Goal: Transaction & Acquisition: Purchase product/service

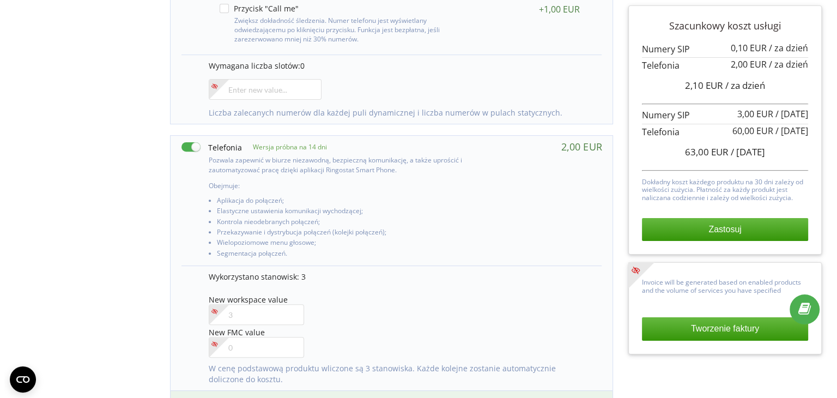
scroll to position [382, 0]
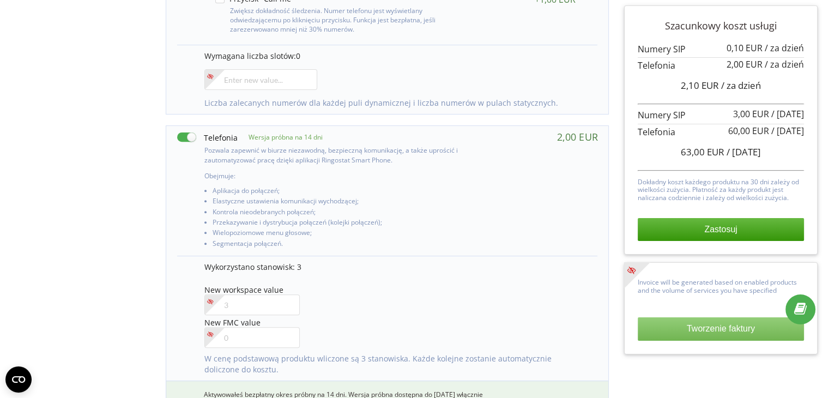
click at [740, 324] on button "Tworzenie faktury" at bounding box center [721, 328] width 166 height 23
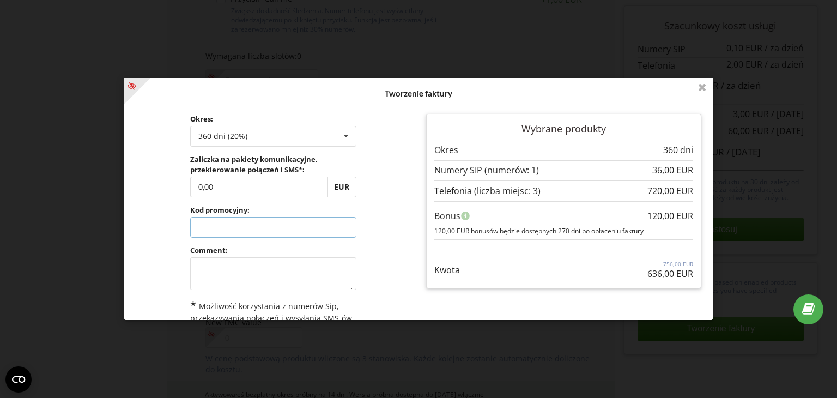
click at [243, 228] on input "text" at bounding box center [273, 227] width 166 height 21
type input "zzii-ovzo"
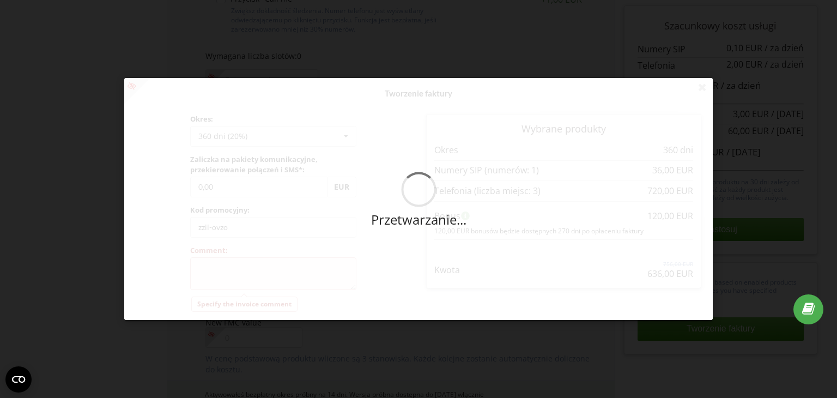
type textarea "."
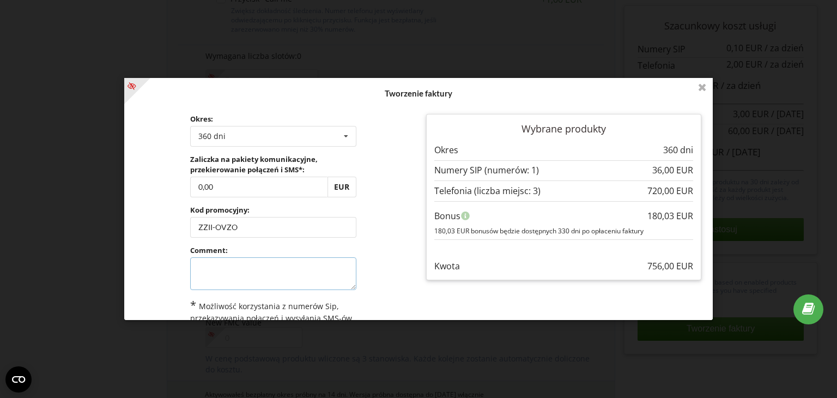
click at [238, 277] on textarea at bounding box center [273, 273] width 166 height 33
type textarea "."
click at [150, 243] on div "Okres: 360 dni Doładuj saldo bez przedłużania 30 dni 90 dni 0,00" at bounding box center [273, 249] width 291 height 286
click at [223, 176] on div "Zaliczka na pakiety komunikacyjne, przekierowanie połączeń i SMS*: 0,00 EUR" at bounding box center [273, 175] width 166 height 43
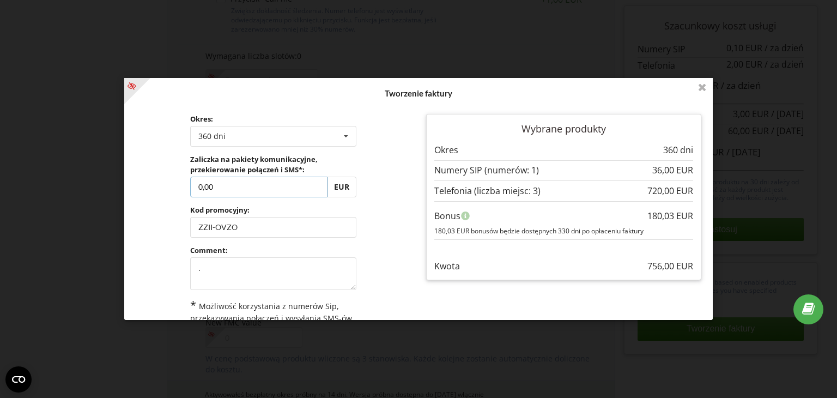
click at [225, 179] on input "0,00" at bounding box center [258, 187] width 137 height 21
click at [235, 174] on label "Zaliczka na pakiety komunikacyjne, przekierowanie połączeń i SMS*:" at bounding box center [273, 164] width 166 height 20
click at [235, 177] on input "0,00" at bounding box center [258, 187] width 137 height 21
type input "108"
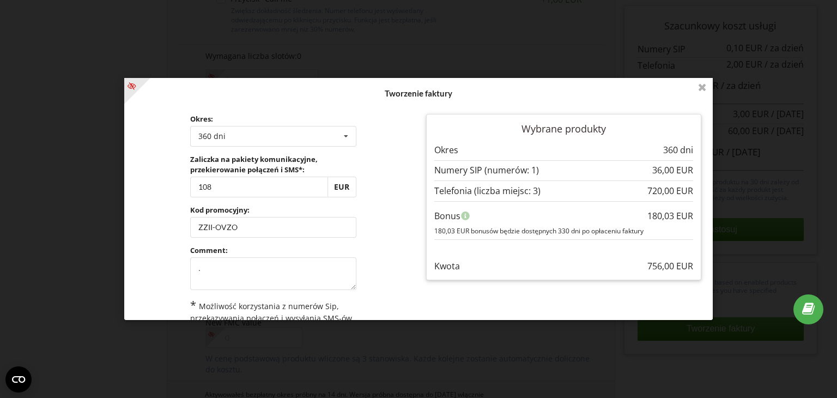
click at [166, 214] on div "Przetwarzanie... Tworzenie faktury Okres: 360 dni Doładuj saldo bez przedłużani…" at bounding box center [418, 199] width 589 height 242
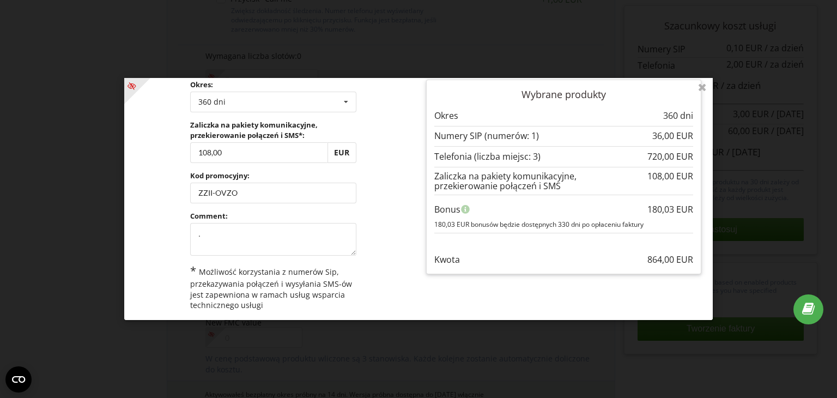
scroll to position [75, 0]
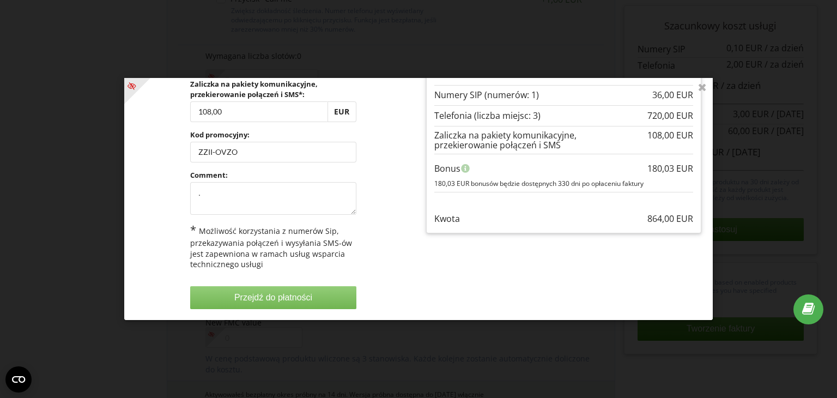
click at [290, 299] on button "Przejdź do płatności" at bounding box center [273, 297] width 166 height 23
